Goal: Transaction & Acquisition: Purchase product/service

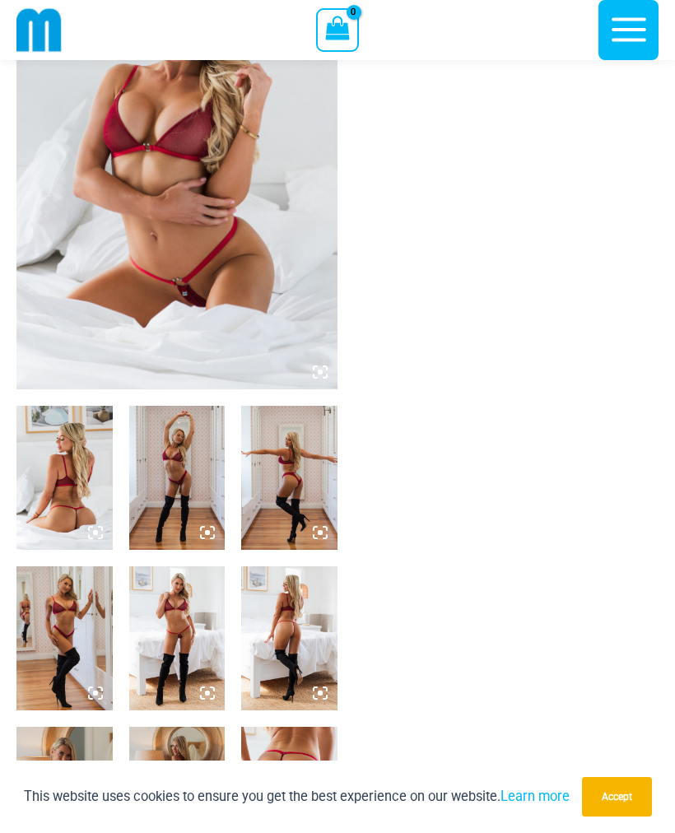
scroll to position [198, 0]
click at [161, 266] on img at bounding box center [176, 148] width 321 height 482
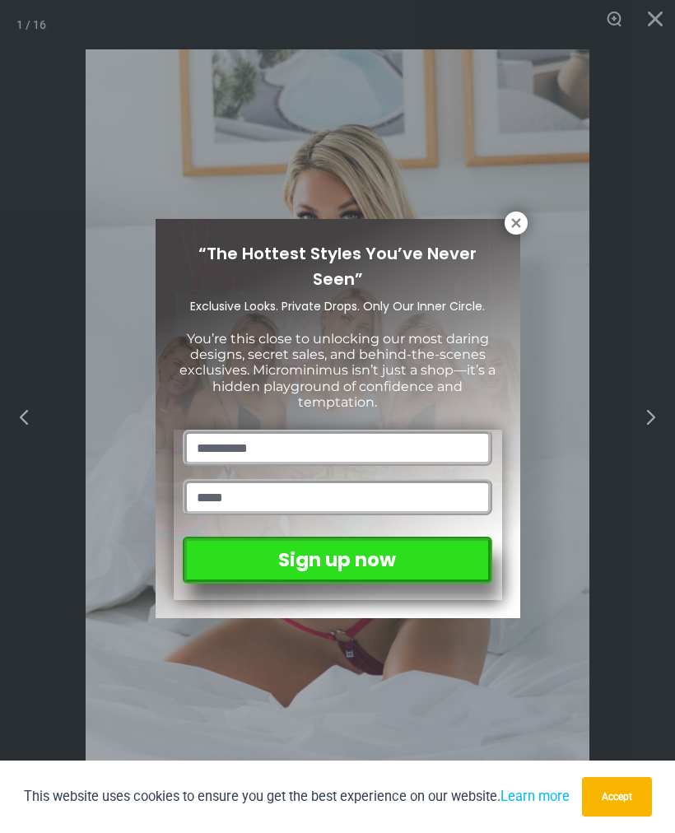
click at [512, 225] on icon at bounding box center [516, 223] width 15 height 15
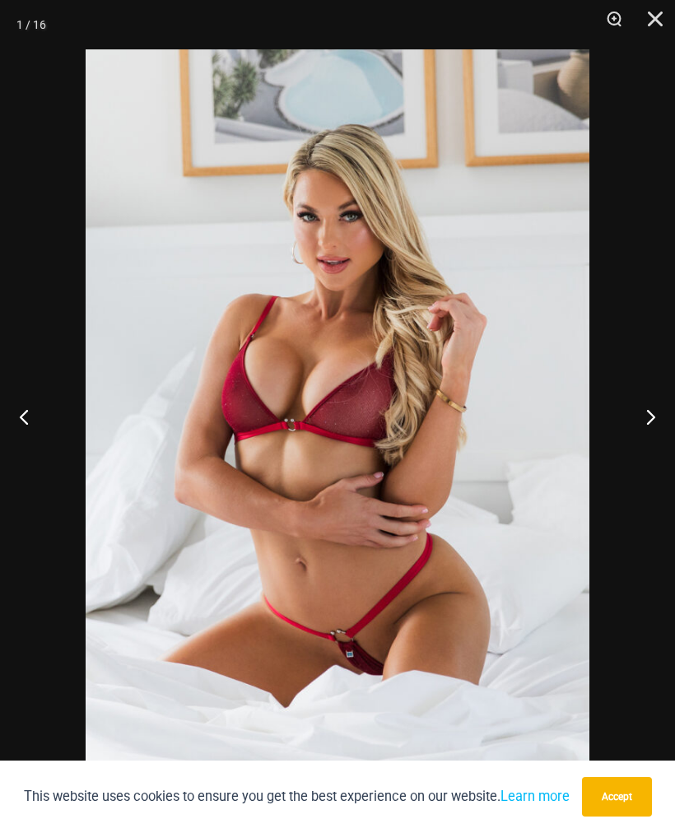
click at [614, 24] on button "Zoom" at bounding box center [608, 24] width 41 height 49
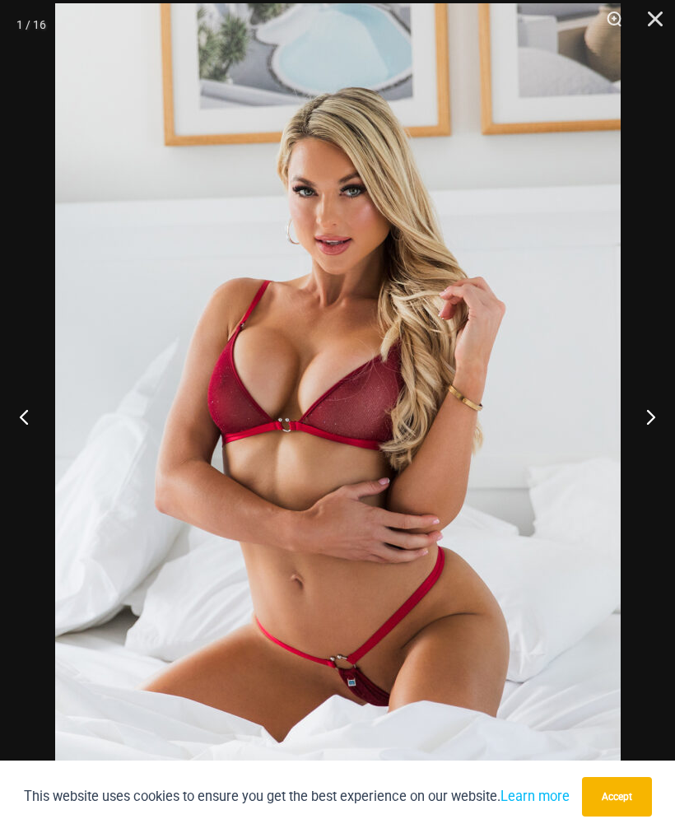
click at [621, 24] on button "Zoom" at bounding box center [608, 24] width 41 height 49
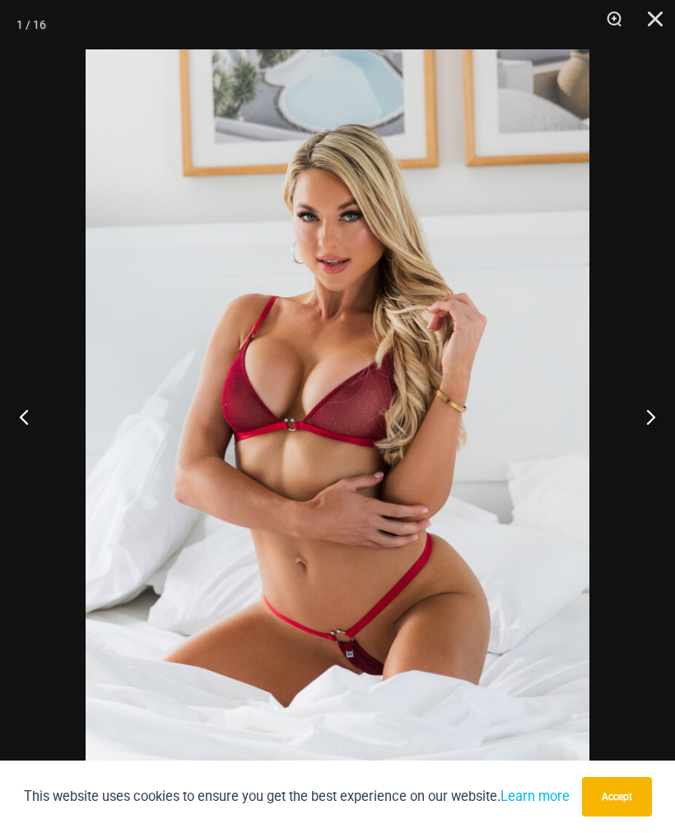
click at [641, 424] on button "Next" at bounding box center [645, 417] width 62 height 82
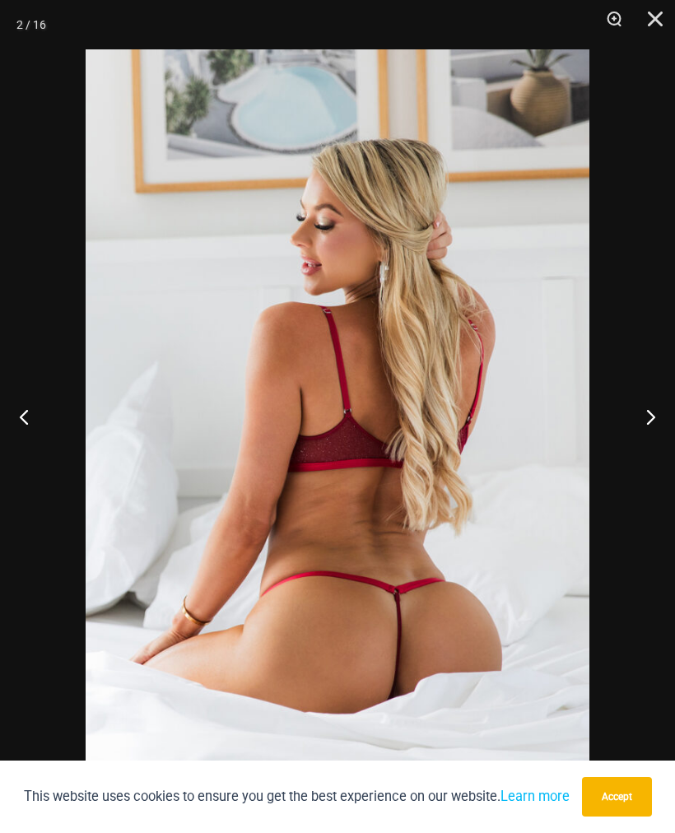
click at [614, 809] on button "Accept" at bounding box center [617, 797] width 70 height 40
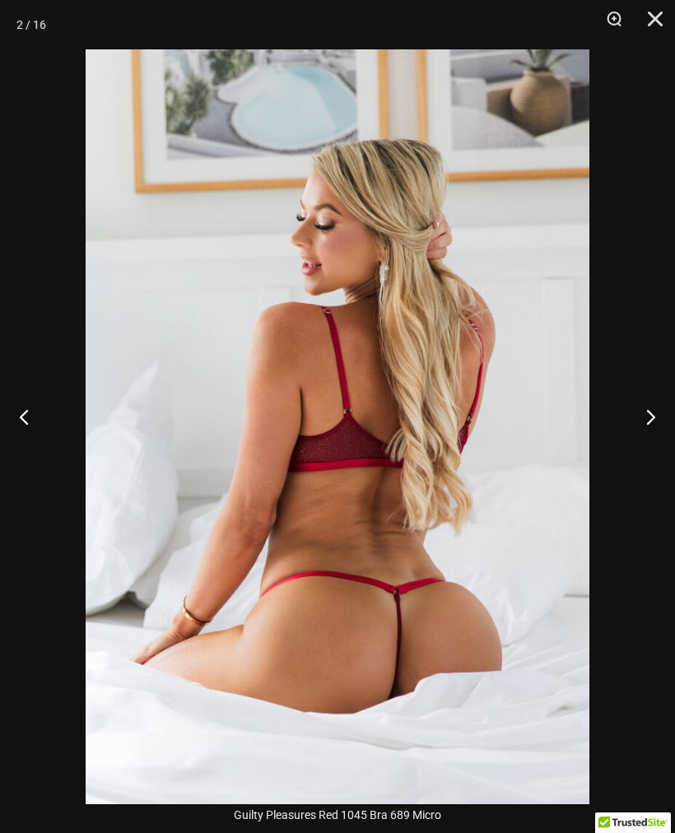
click at [643, 429] on button "Next" at bounding box center [645, 417] width 62 height 82
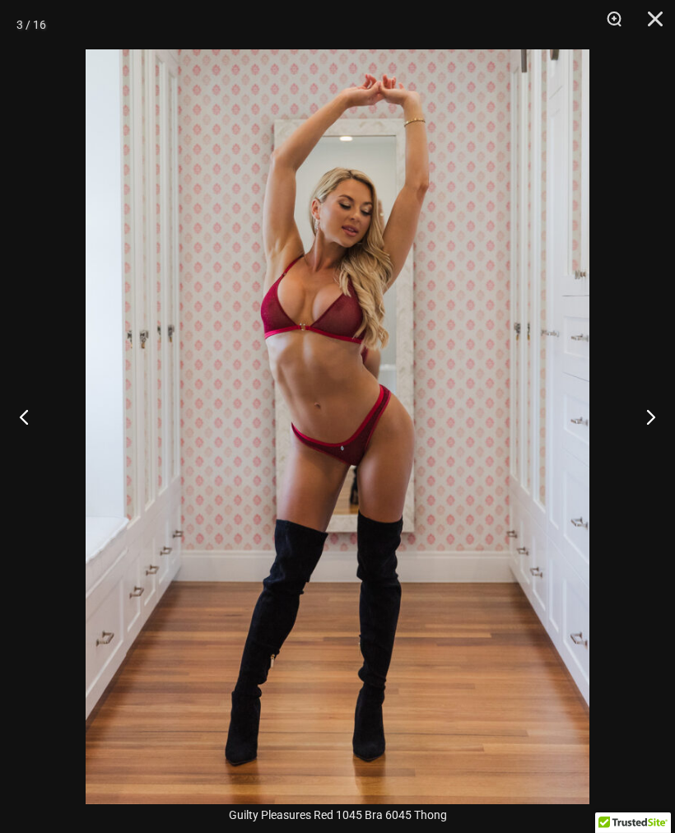
click at [643, 438] on button "Next" at bounding box center [645, 417] width 62 height 82
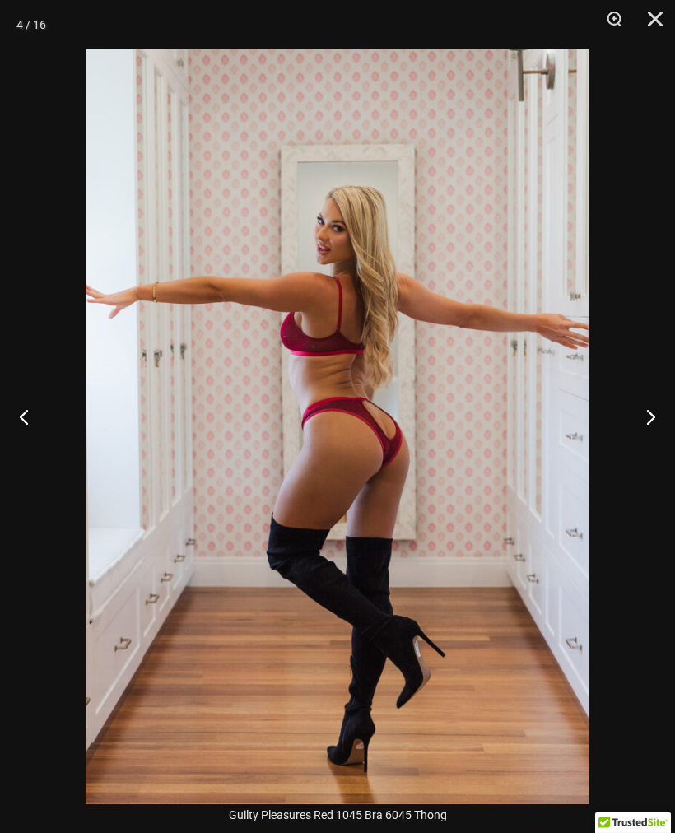
click at [648, 432] on button "Next" at bounding box center [645, 417] width 62 height 82
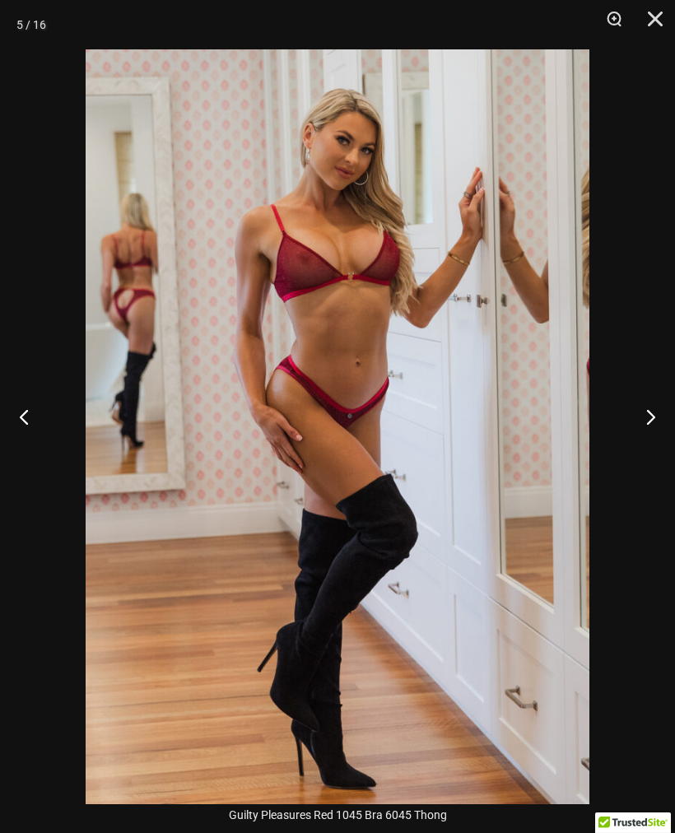
click at [640, 428] on button "Next" at bounding box center [645, 417] width 62 height 82
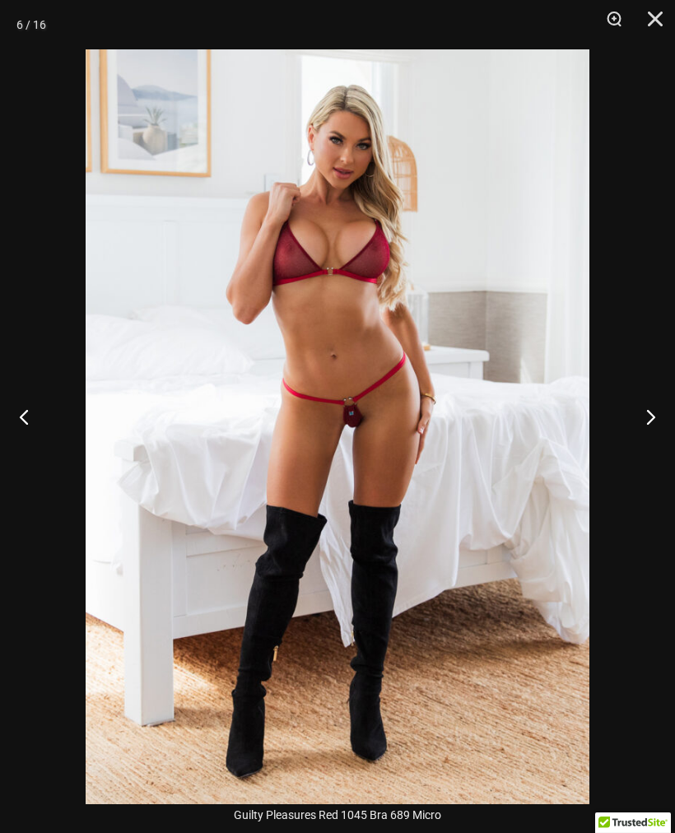
click at [633, 437] on button "Next" at bounding box center [645, 417] width 62 height 82
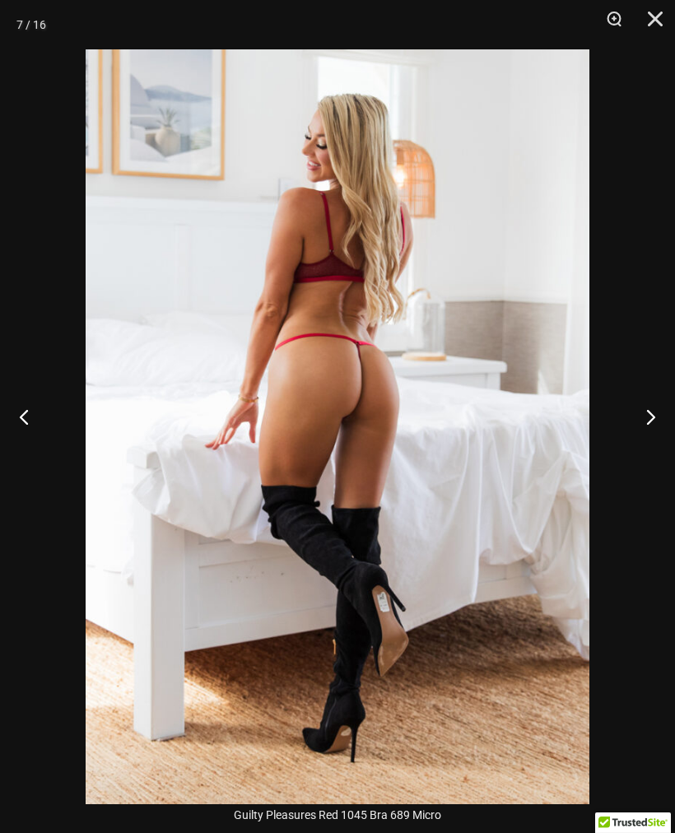
click at [643, 427] on button "Next" at bounding box center [645, 417] width 62 height 82
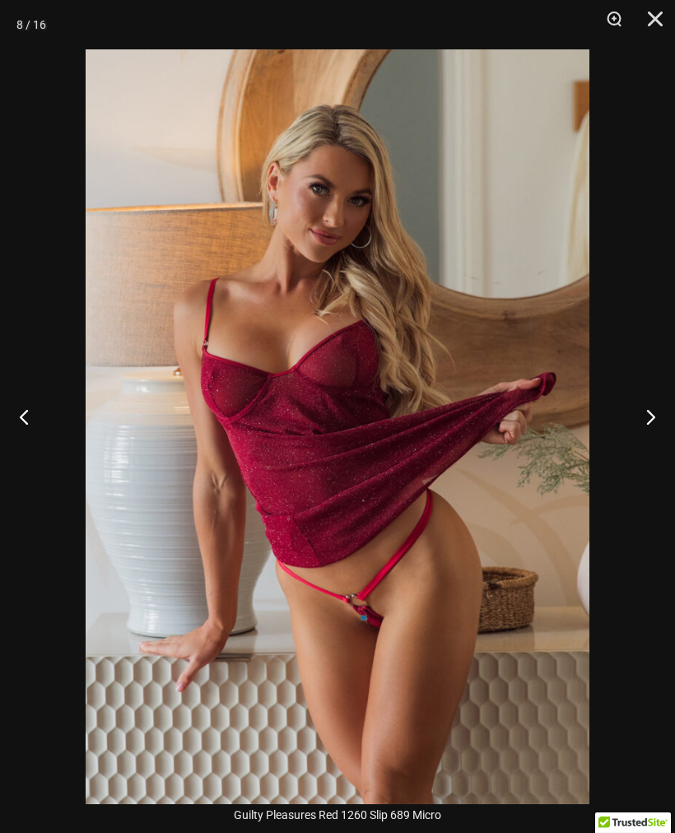
click at [640, 435] on button "Next" at bounding box center [645, 417] width 62 height 82
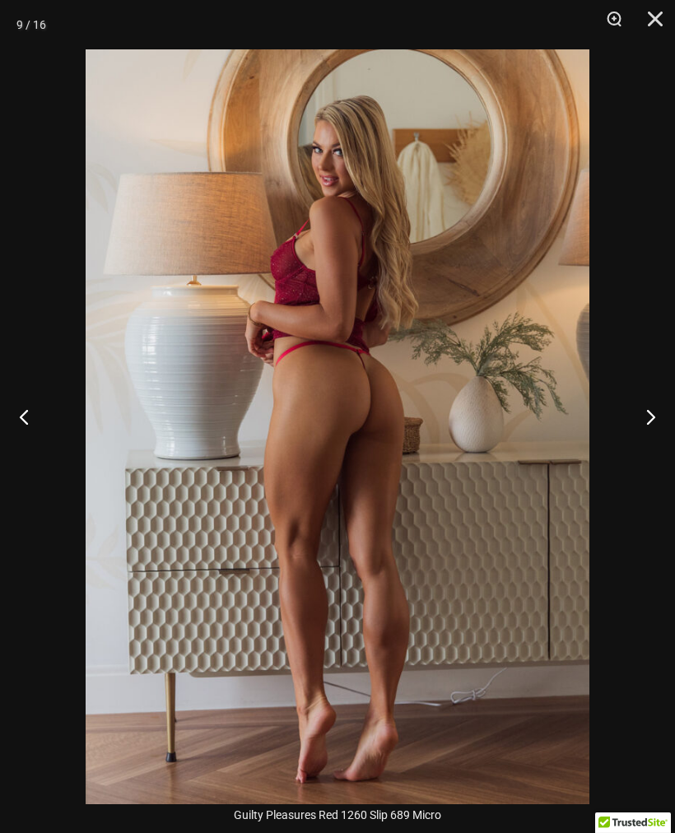
click at [638, 432] on button "Next" at bounding box center [645, 417] width 62 height 82
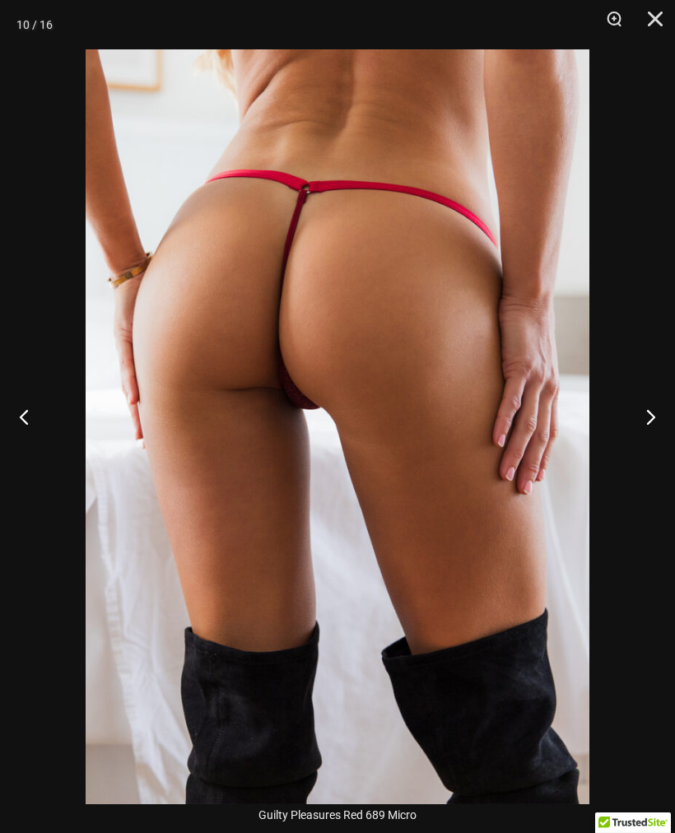
click at [641, 432] on button "Next" at bounding box center [645, 417] width 62 height 82
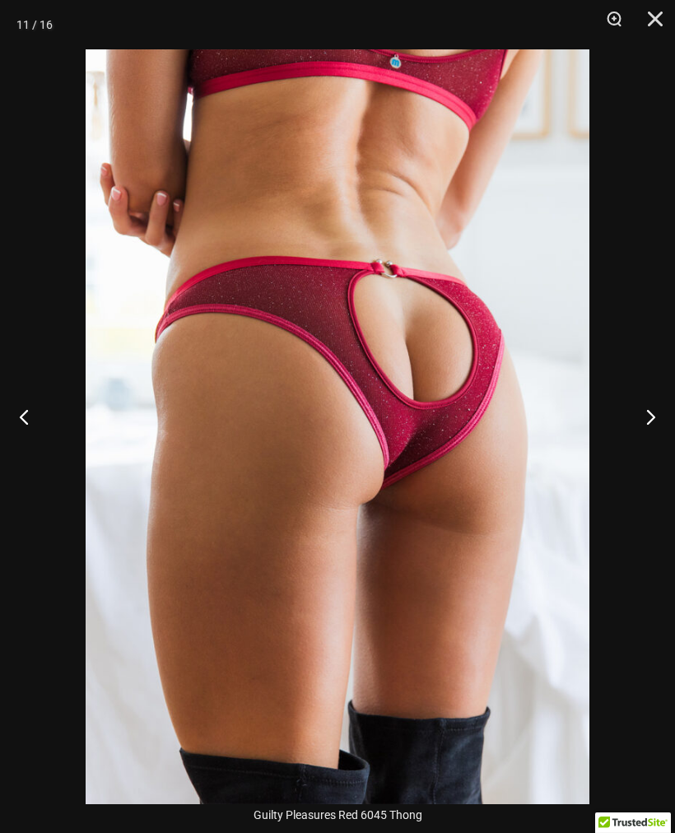
click at [636, 431] on button "Next" at bounding box center [645, 417] width 62 height 82
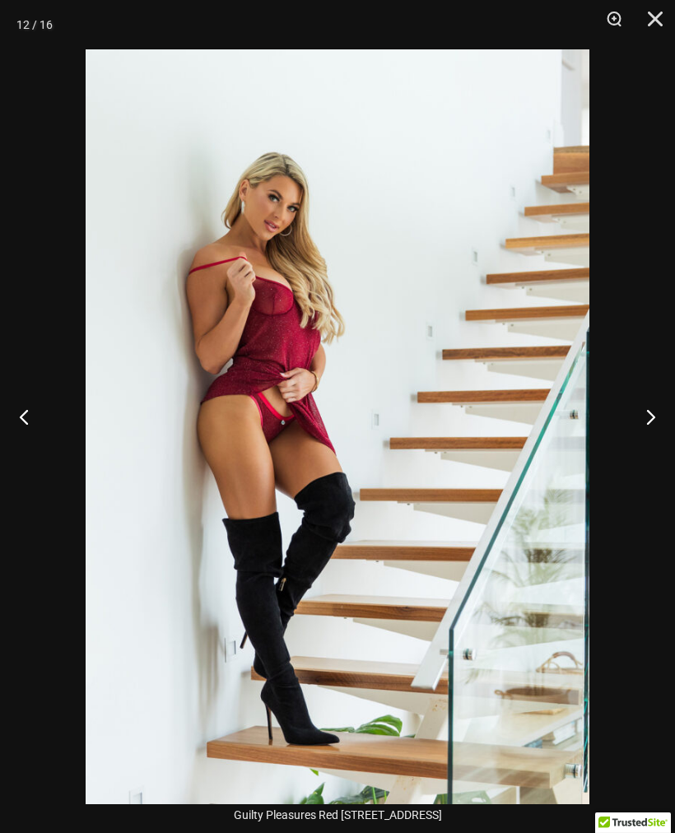
click at [635, 435] on button "Next" at bounding box center [645, 417] width 62 height 82
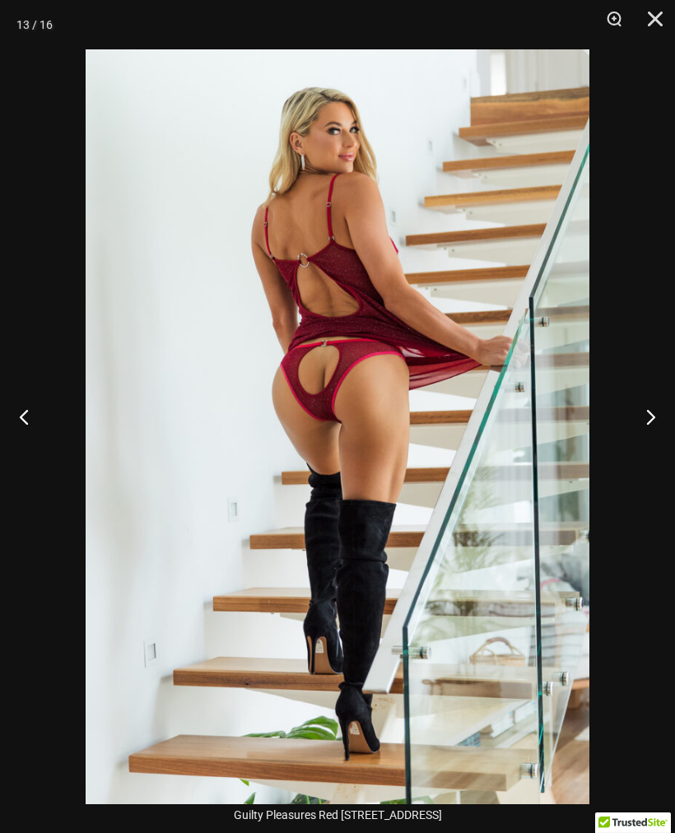
click at [639, 435] on button "Next" at bounding box center [645, 417] width 62 height 82
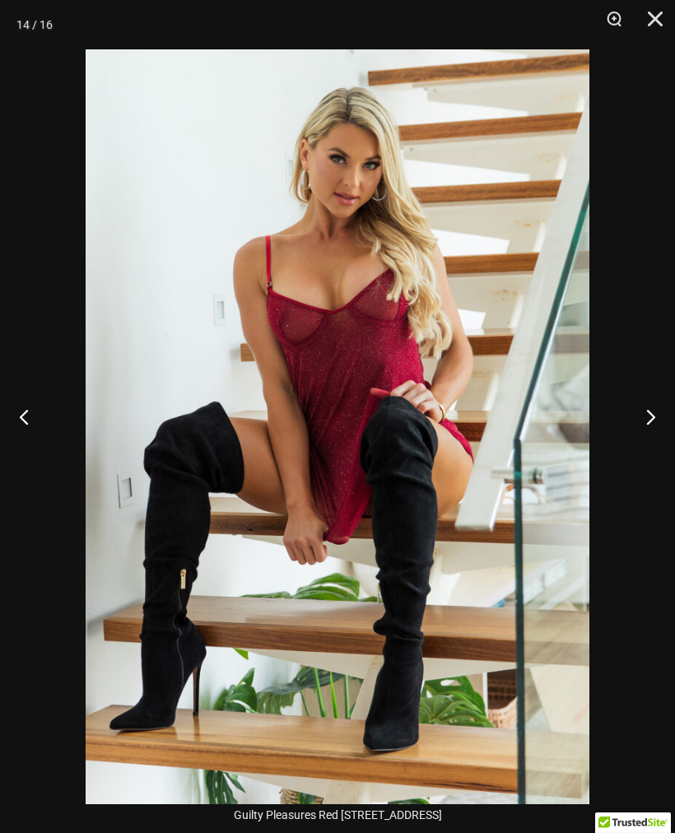
click at [641, 430] on button "Next" at bounding box center [645, 417] width 62 height 82
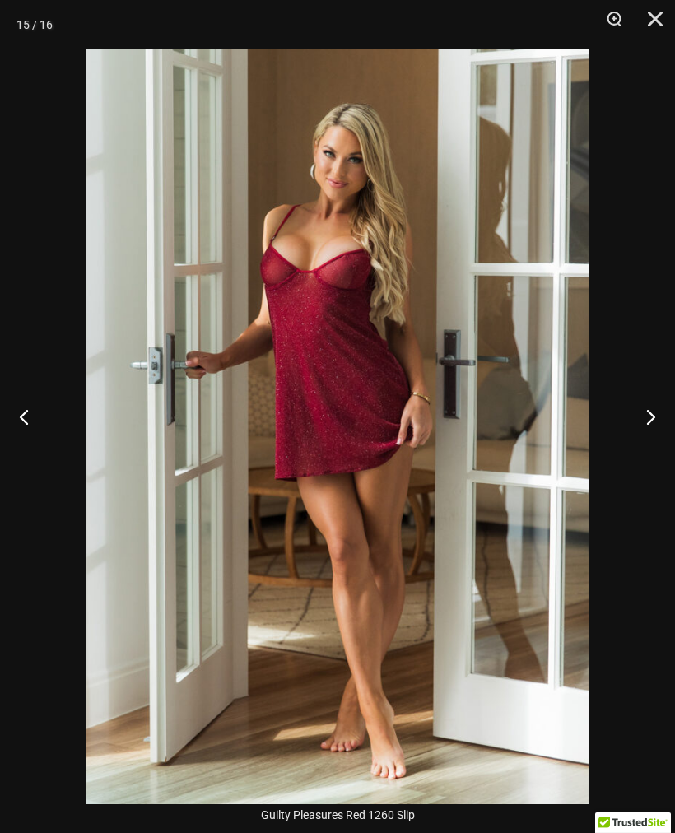
click at [639, 432] on button "Next" at bounding box center [645, 417] width 62 height 82
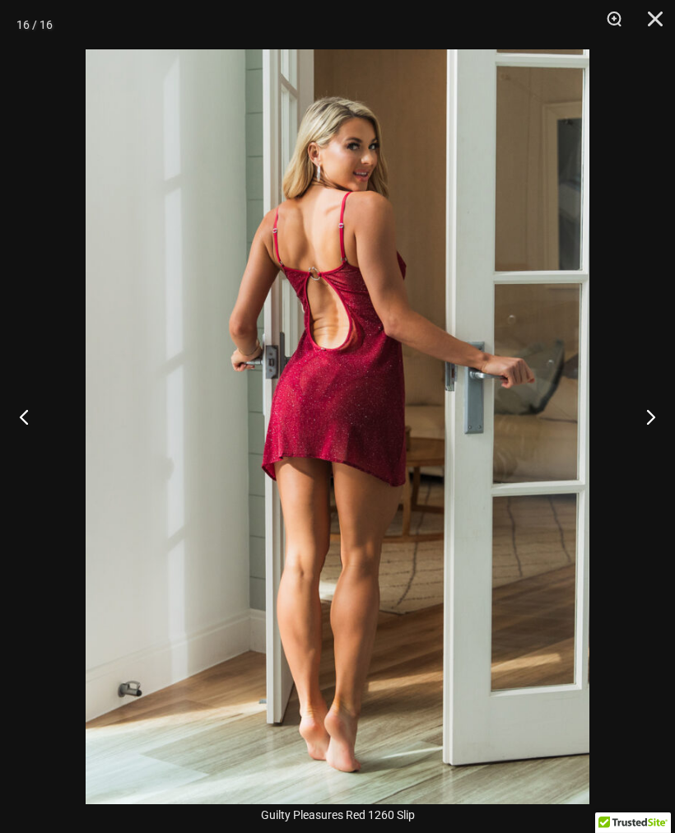
click at [642, 428] on button "Next" at bounding box center [645, 417] width 62 height 82
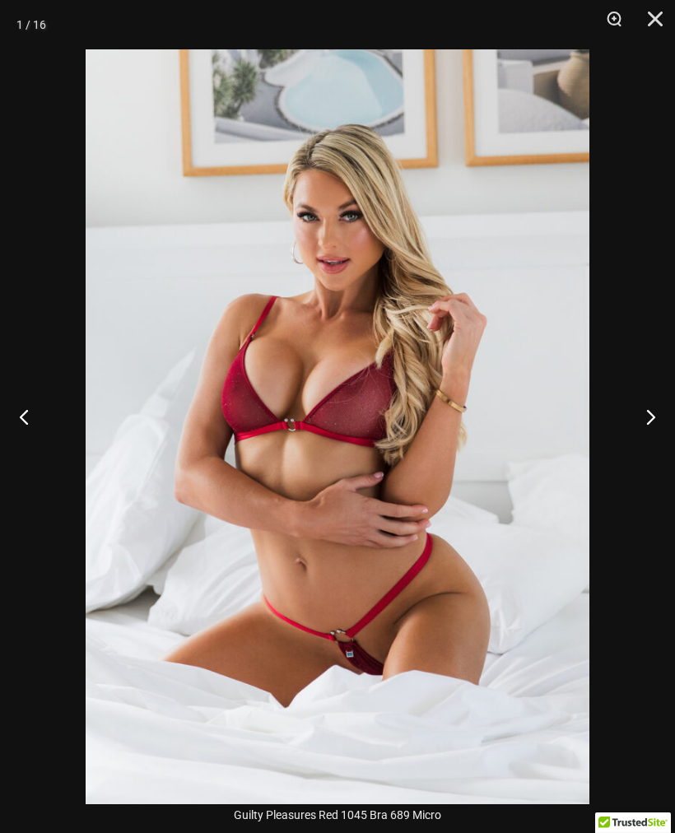
click at [641, 428] on button "Next" at bounding box center [645, 417] width 62 height 82
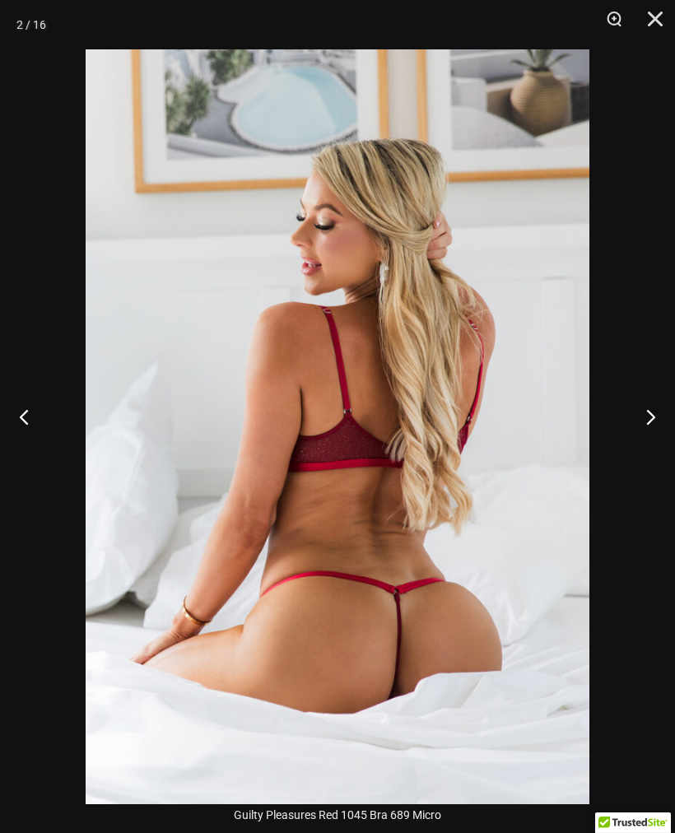
click at [641, 430] on button "Next" at bounding box center [645, 417] width 62 height 82
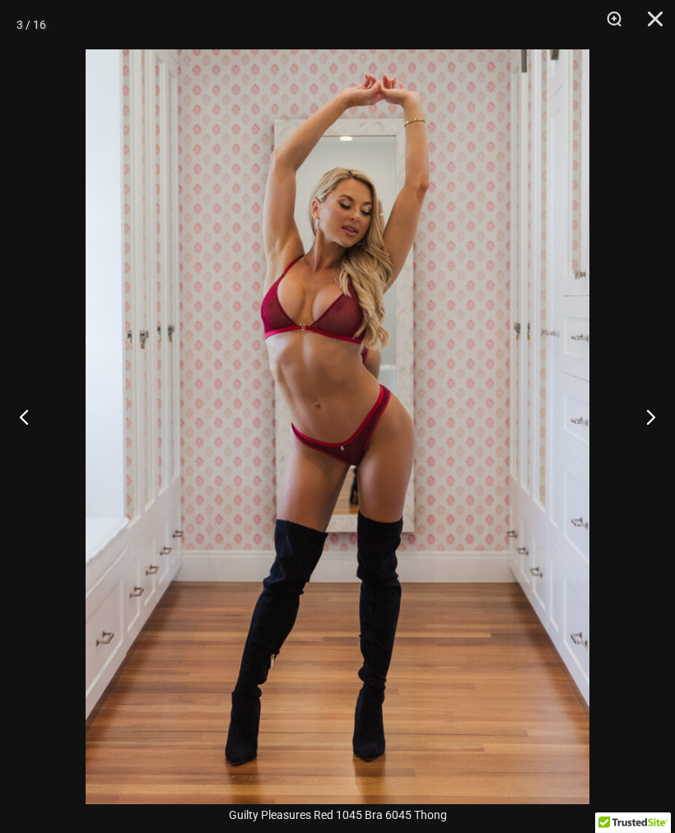
click at [651, 23] on button "Close" at bounding box center [649, 24] width 41 height 49
